Goal: Check status

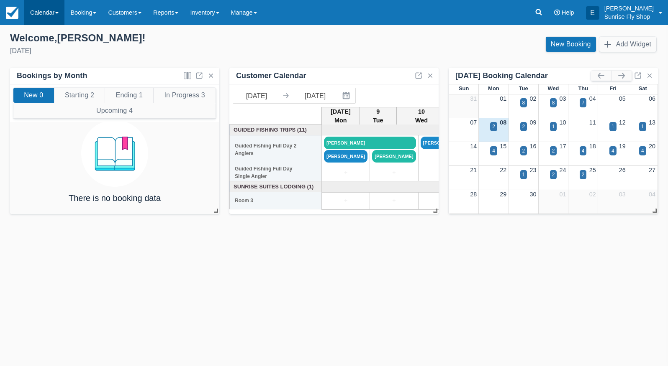
click at [46, 18] on link "Calendar" at bounding box center [44, 12] width 40 height 25
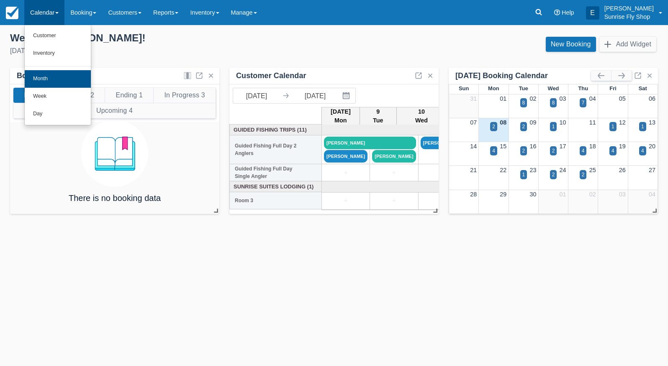
click at [48, 79] on link "Month" at bounding box center [58, 79] width 66 height 18
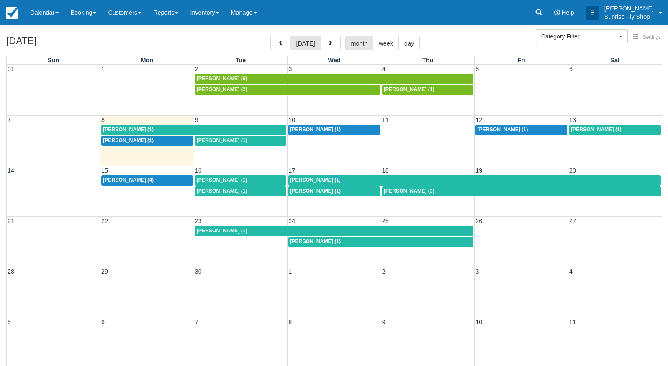
select select
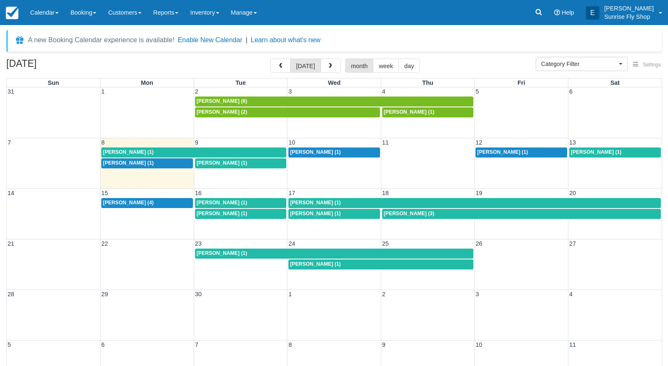
click at [120, 151] on span "[PERSON_NAME] (1)" at bounding box center [128, 152] width 51 height 6
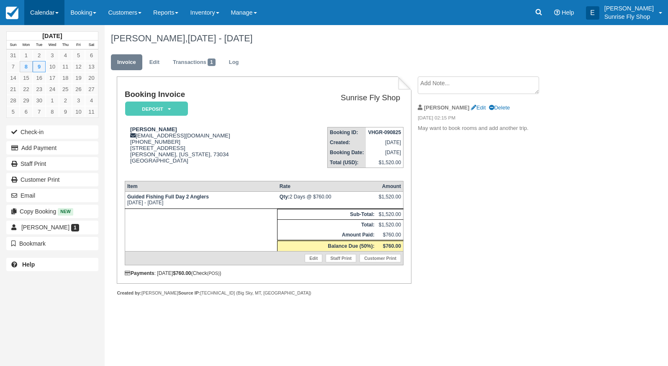
click at [41, 12] on link "Calendar" at bounding box center [44, 12] width 40 height 25
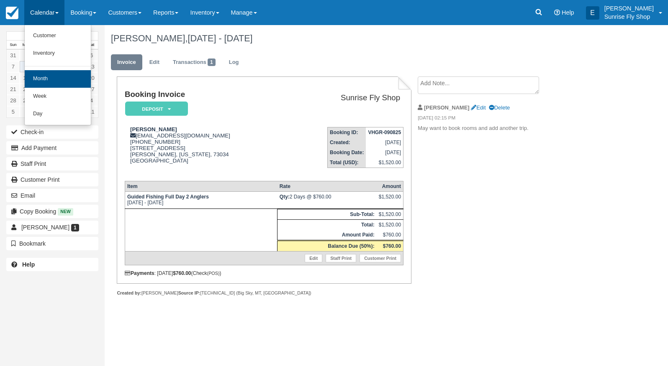
click at [39, 78] on link "Month" at bounding box center [58, 79] width 66 height 18
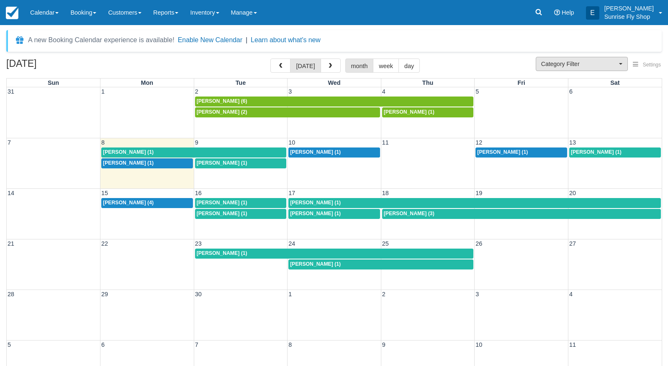
click at [555, 67] on span "Category Filter" at bounding box center [579, 64] width 76 height 8
click at [556, 90] on span "Sunrise Suites Lodging" at bounding box center [568, 92] width 54 height 8
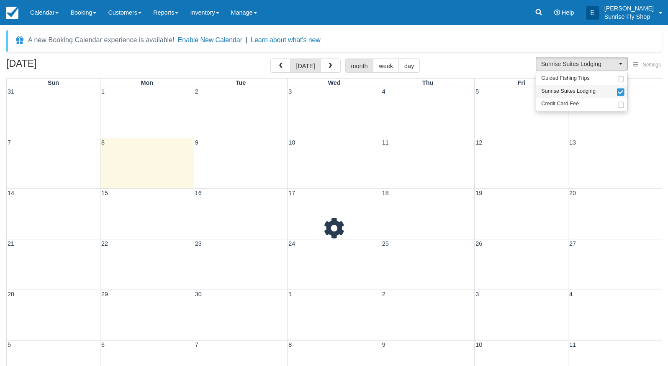
scroll to position [8, 0]
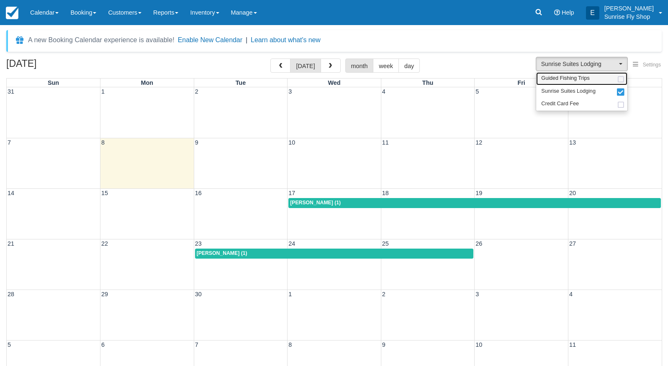
click at [553, 77] on span "Guided Fishing Trips" at bounding box center [565, 79] width 49 height 8
select select "2"
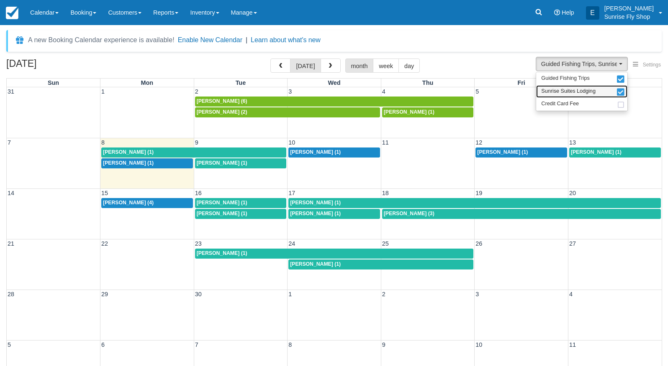
click at [550, 90] on span "Sunrise Suites Lodging" at bounding box center [568, 92] width 54 height 8
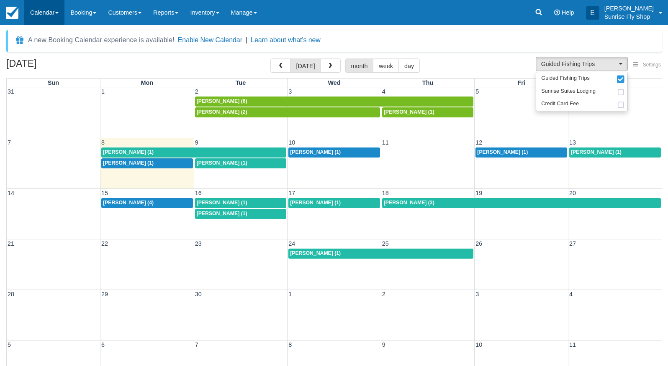
click at [50, 17] on link "Calendar" at bounding box center [44, 12] width 40 height 25
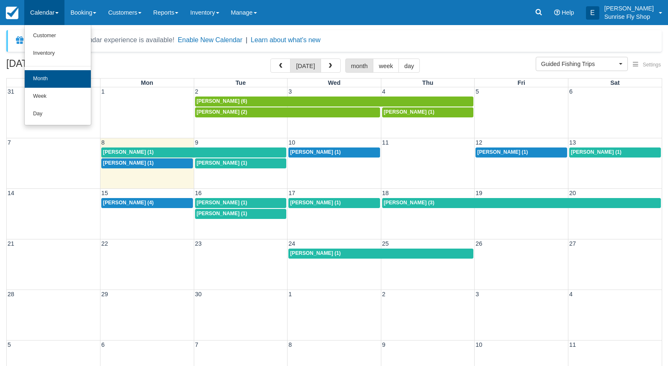
click at [43, 79] on link "Month" at bounding box center [58, 79] width 66 height 18
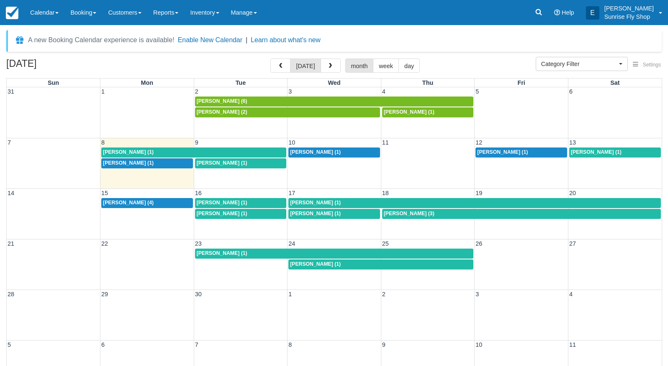
select select
click at [119, 149] on span "[PERSON_NAME] (1)" at bounding box center [128, 152] width 51 height 6
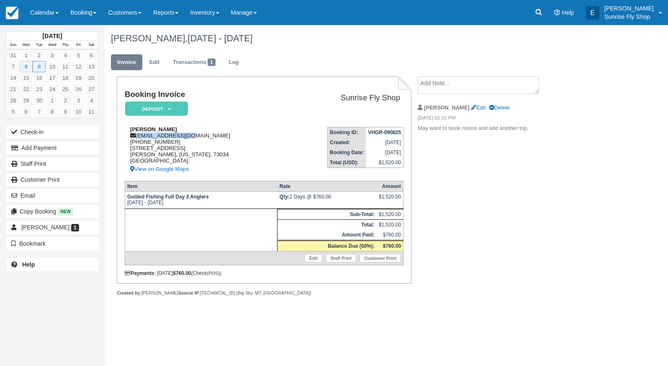
drag, startPoint x: 182, startPoint y: 138, endPoint x: 138, endPoint y: 139, distance: 43.9
click at [138, 139] on div "William Clune feeder@swbell.net 1 (405) 826-2193 1100 E. Waterloo Rd Edmund, Ok…" at bounding box center [206, 150] width 162 height 48
copy div "feeder@swbell.net"
